Goal: Task Accomplishment & Management: Complete application form

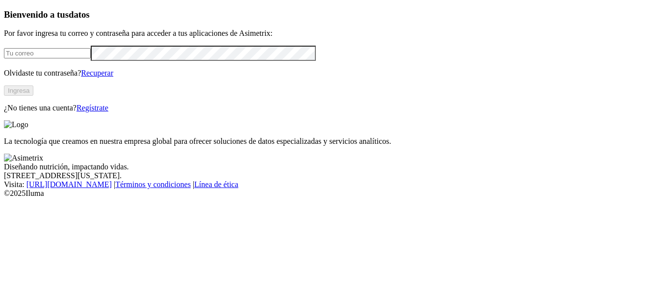
type input "[EMAIL_ADDRESS][PERSON_NAME][DOMAIN_NAME]"
click at [33, 96] on button "Ingresa" at bounding box center [18, 90] width 29 height 10
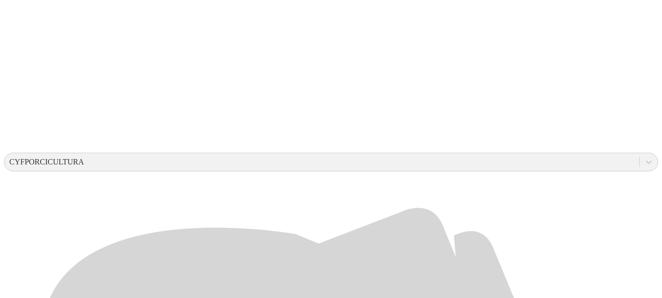
scroll to position [248, 0]
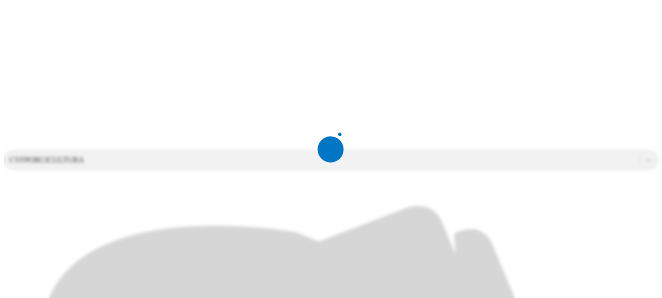
scroll to position [0, 0]
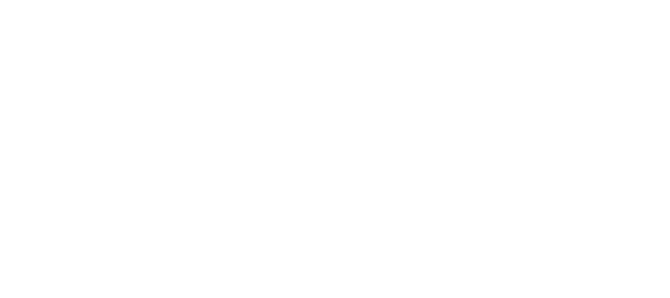
drag, startPoint x: 490, startPoint y: 153, endPoint x: 324, endPoint y: 169, distance: 167.0
type input "Septiembre 2025"
paste input "Septiembre 2025"
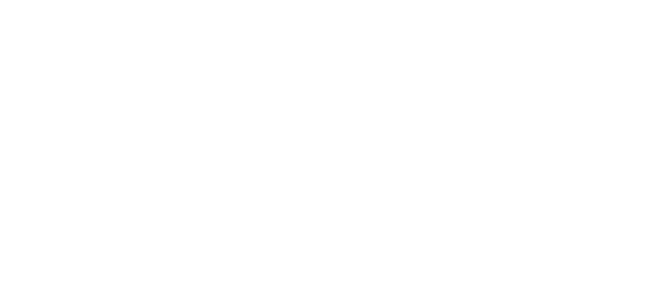
type input "Septiembre 2025"
paste input "Septiembre 2025"
type input "Septiembre 2025"
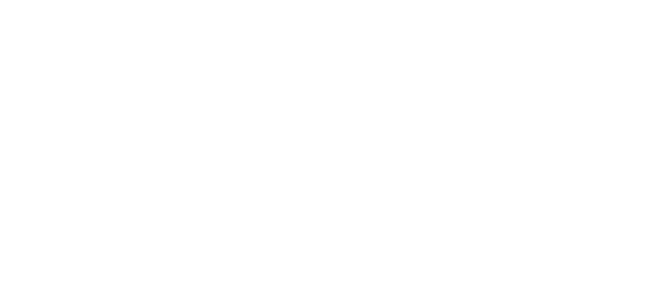
paste input "Septiembre 2025"
type input "Septiembre 2025"
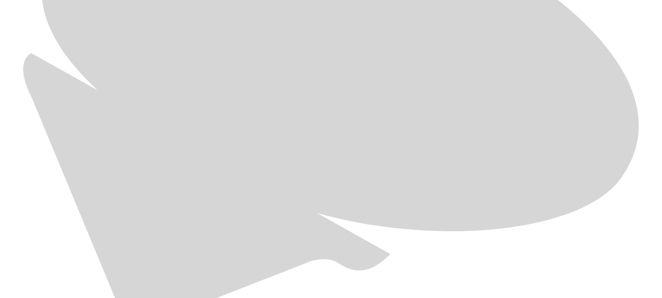
scroll to position [587, 0]
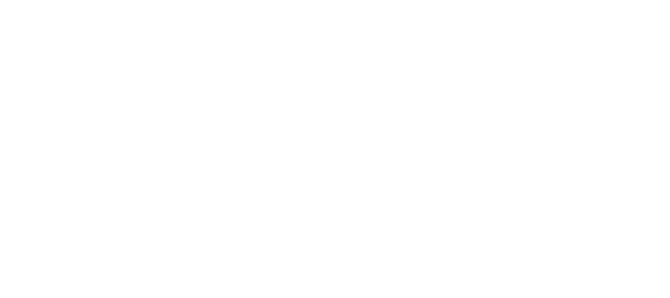
paste input "Septiembre 2025"
type input "Septiembre 2025"
paste input "Septiembre 2025"
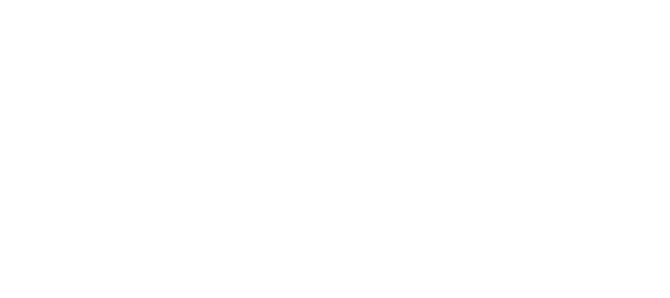
type input "Septiembre 2025"
paste input "Septiembre 2025"
type input "Septiembre 2025"
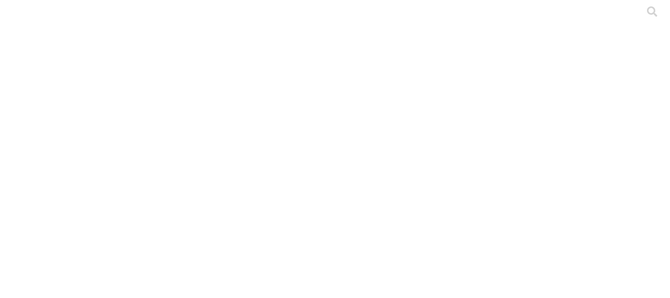
paste input "Septiembre 2025"
type input "Septiembre 2025"
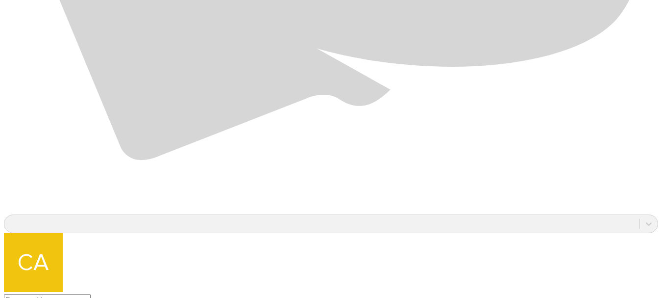
scroll to position [758, 0]
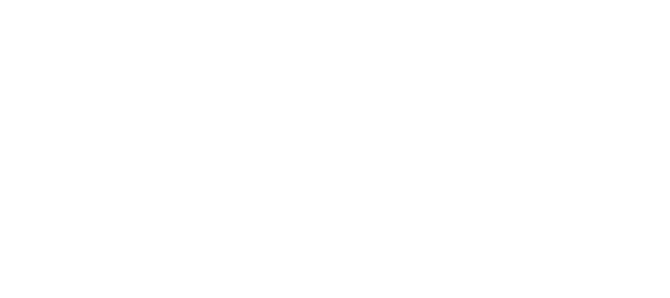
paste input "Septiembre 2025"
type input "Septiembre 2025"
paste input "Septiembre 2025"
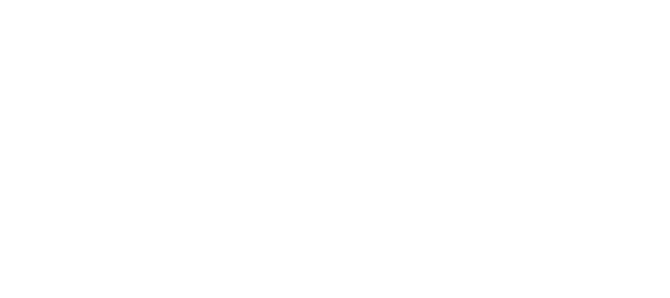
type input "Septiembre 2025"
paste input "Septiembre 2025"
type input "Septiembre 2025"
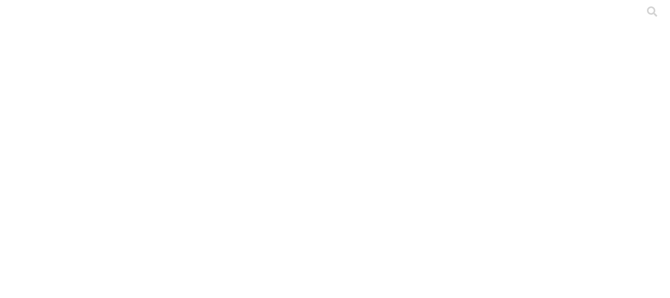
paste input "Septiembre 2025"
type input "Septiembre 2025"
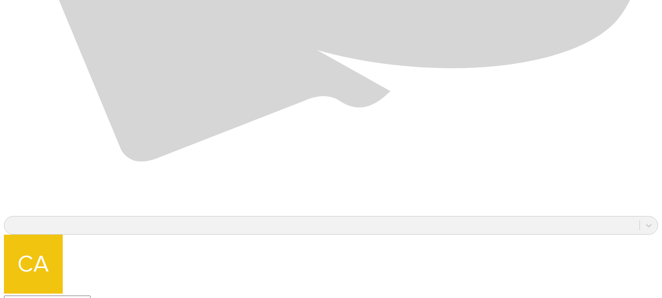
scroll to position [758, 0]
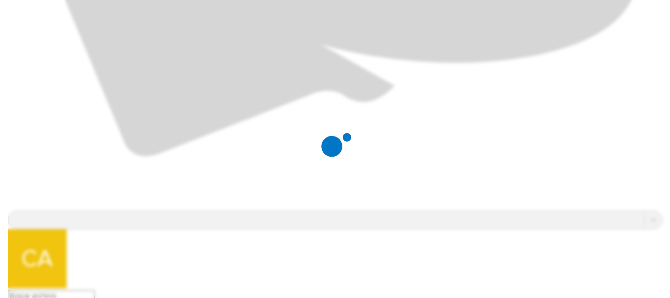
scroll to position [0, 0]
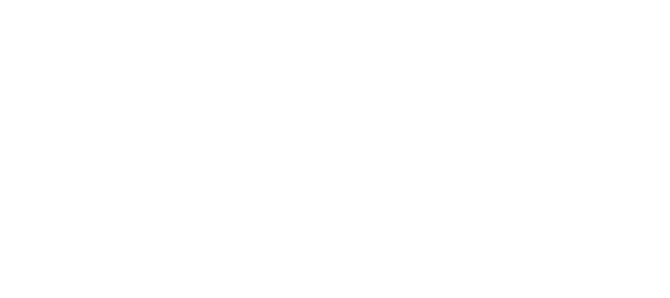
paste input "Septiembre 2025"
type input "Septiembre 2025"
